Goal: Navigation & Orientation: Go to known website

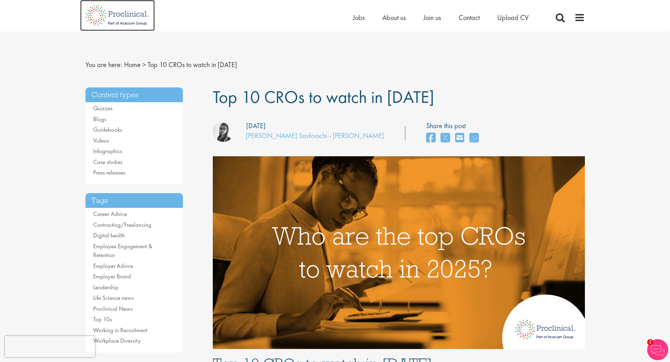
click at [134, 13] on img at bounding box center [117, 15] width 75 height 31
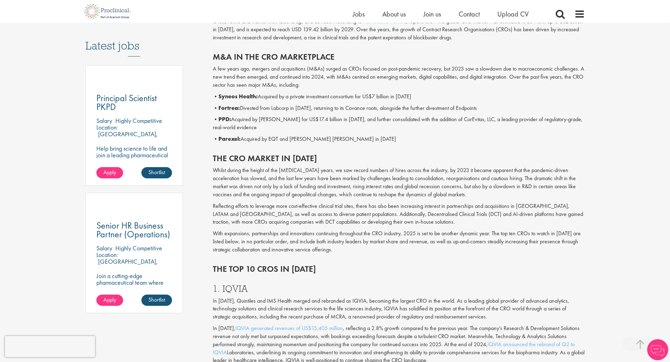
scroll to position [422, 0]
